Goal: Browse casually

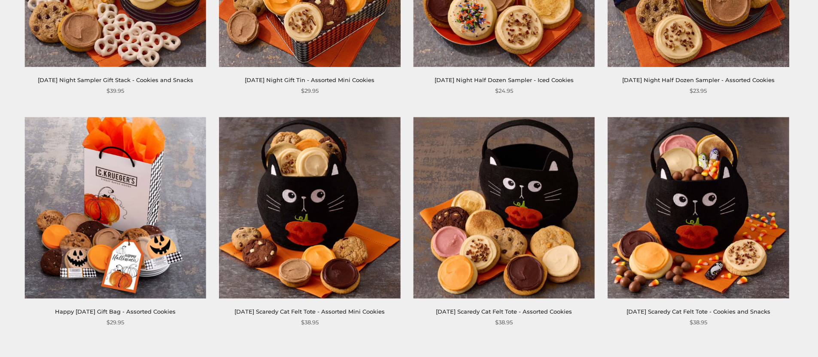
scroll to position [1403, 0]
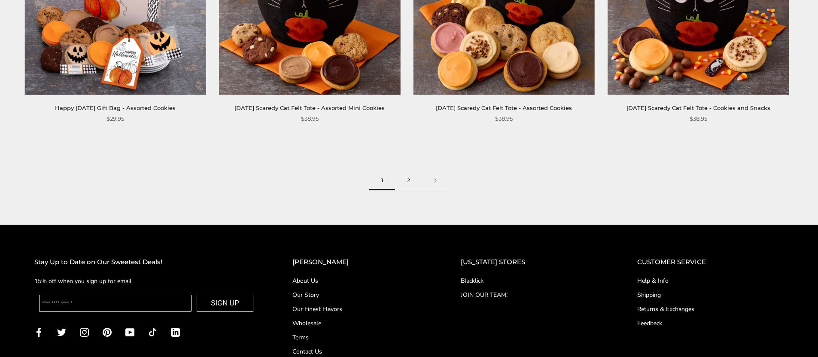
click at [410, 190] on link "2" at bounding box center [408, 180] width 27 height 19
